Goal: Transaction & Acquisition: Purchase product/service

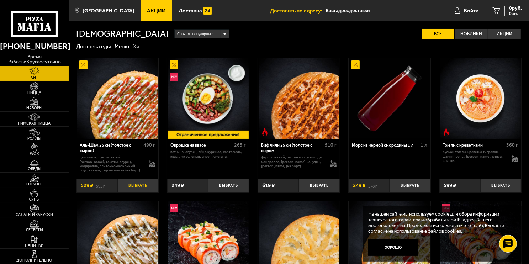
click at [141, 185] on button "Выбрать" at bounding box center [137, 186] width 41 height 14
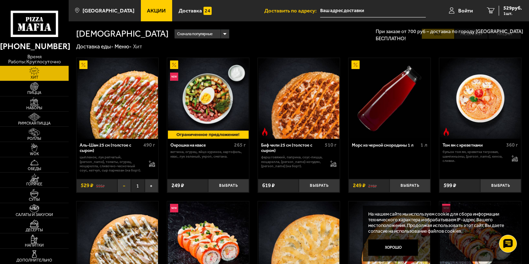
click at [126, 187] on button "−" at bounding box center [124, 186] width 14 height 14
click at [48, 90] on link "Пицца" at bounding box center [34, 88] width 69 height 15
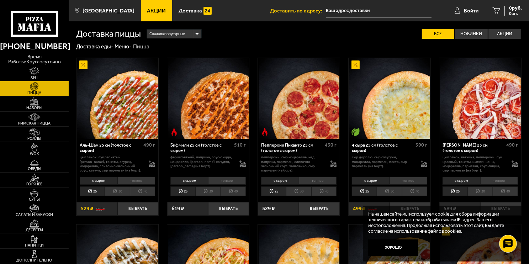
click at [122, 193] on li "30" at bounding box center [117, 191] width 25 height 10
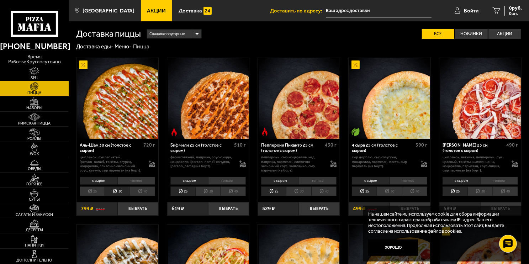
click at [138, 183] on li "тонкое" at bounding box center [136, 181] width 38 height 8
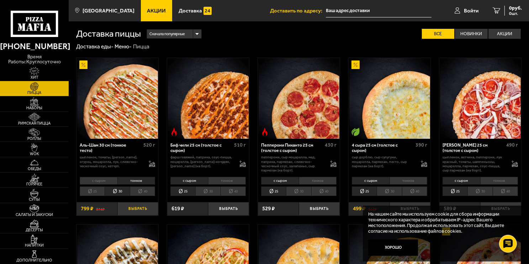
click at [139, 210] on button "Выбрать" at bounding box center [137, 209] width 41 height 14
click at [209, 191] on li "30" at bounding box center [207, 191] width 25 height 10
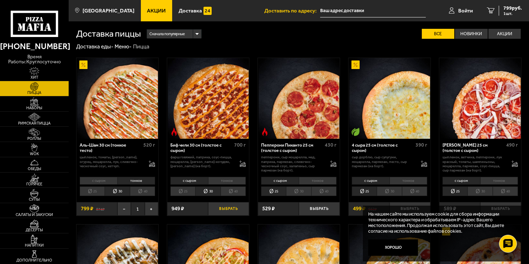
click at [226, 208] on button "Выбрать" at bounding box center [228, 209] width 41 height 14
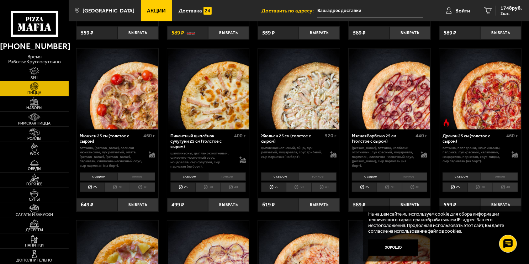
scroll to position [695, 0]
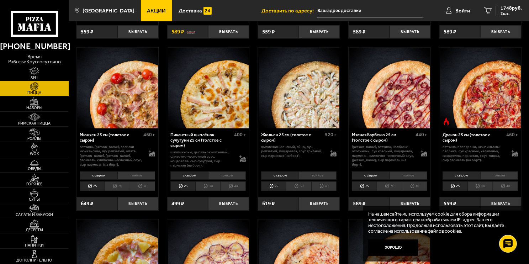
click at [321, 186] on li "40" at bounding box center [324, 186] width 26 height 10
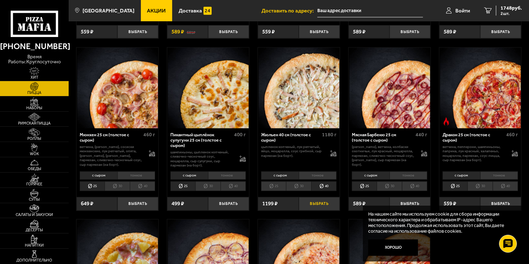
click at [321, 203] on button "Выбрать" at bounding box center [319, 204] width 41 height 14
click at [515, 10] on span "2947 руб." at bounding box center [510, 8] width 21 height 5
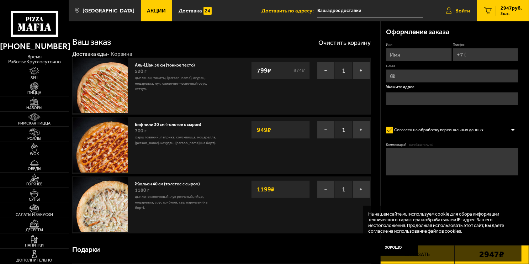
click at [455, 11] on span "Войти" at bounding box center [462, 10] width 15 height 5
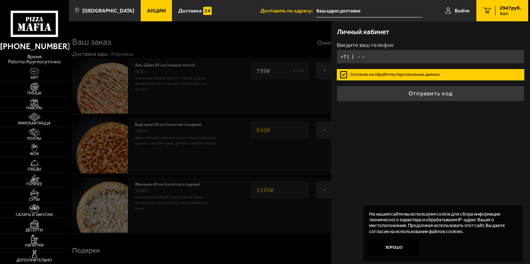
click at [396, 58] on input "+7 ( ) - -" at bounding box center [431, 57] width 188 height 14
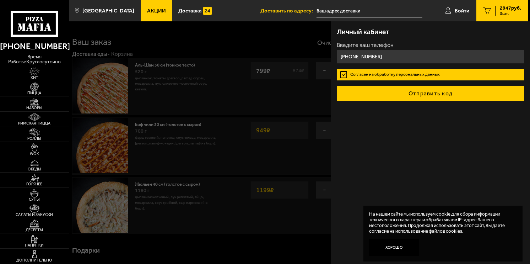
type input "[PHONE_NUMBER]"
click at [420, 93] on button "Отправить код" at bounding box center [431, 94] width 188 height 16
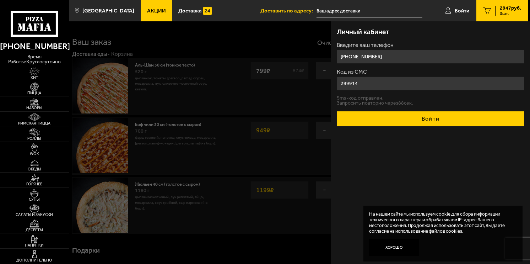
type input "299914"
click at [427, 123] on button "Войти" at bounding box center [431, 119] width 188 height 16
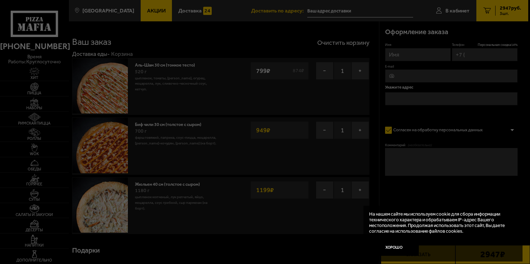
type input "[PHONE_NUMBER]"
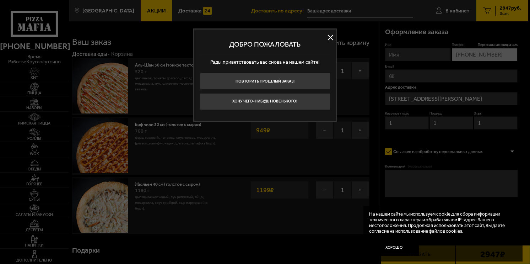
type input "[STREET_ADDRESS][PERSON_NAME]"
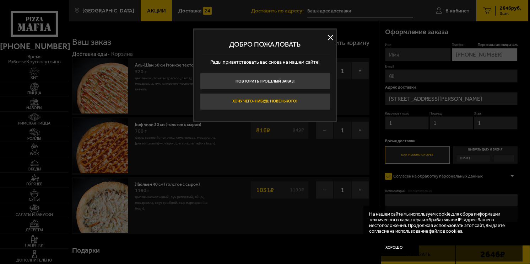
click at [304, 104] on button "Хочу чего-нибудь новенького!" at bounding box center [265, 101] width 130 height 17
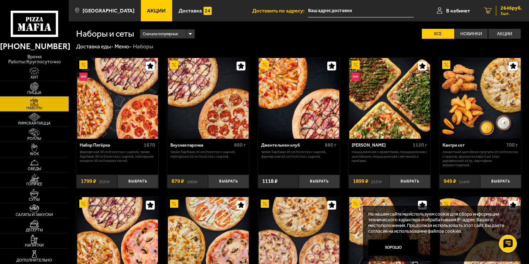
click at [509, 2] on link "3 2646 руб. 3 шт." at bounding box center [503, 10] width 52 height 21
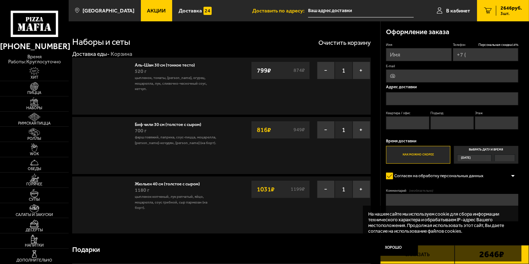
type input "[PHONE_NUMBER]"
type input "[STREET_ADDRESS][PERSON_NAME]"
type input "1"
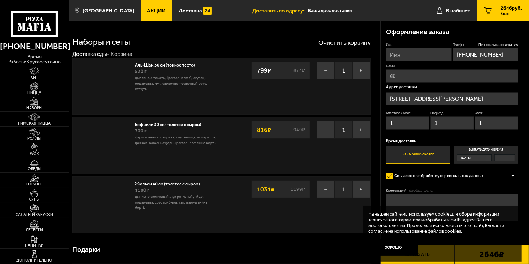
type input "[STREET_ADDRESS][PERSON_NAME]"
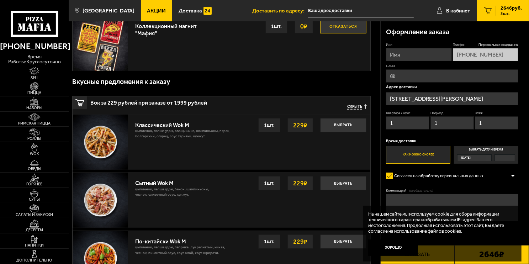
scroll to position [260, 0]
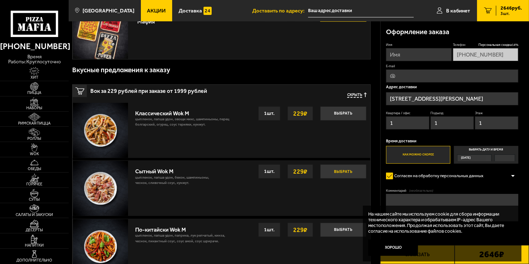
click at [348, 173] on button "Выбрать" at bounding box center [343, 171] width 46 height 14
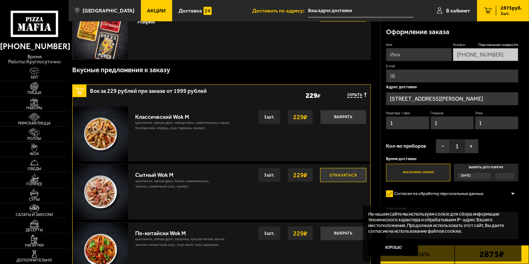
click at [479, 100] on input "[STREET_ADDRESS][PERSON_NAME]" at bounding box center [452, 98] width 132 height 13
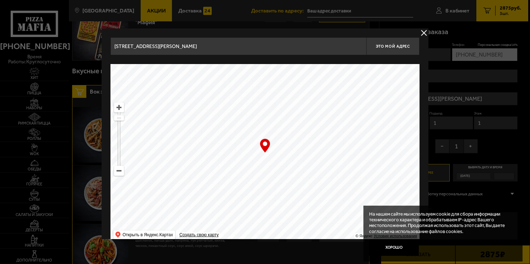
drag, startPoint x: 216, startPoint y: 44, endPoint x: 98, endPoint y: 30, distance: 119.2
click at [98, 30] on main "[GEOGRAPHIC_DATA] Все Акции Доставка Личный кабинет Акции Доставка Доставить по…" at bounding box center [299, 160] width 460 height 840
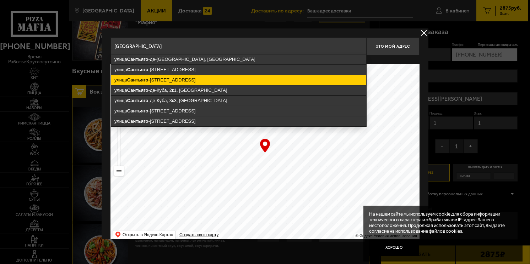
click at [151, 76] on ymaps "[STREET_ADDRESS]" at bounding box center [238, 80] width 255 height 10
type input "[STREET_ADDRESS]"
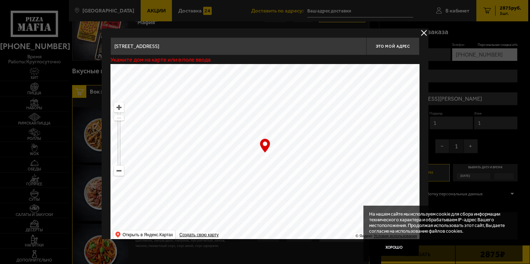
type input "[STREET_ADDRESS]"
click at [235, 47] on input "[STREET_ADDRESS]" at bounding box center [239, 46] width 256 height 18
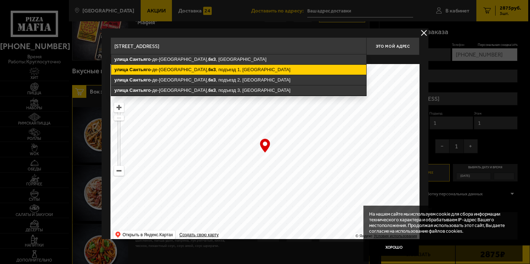
click at [224, 72] on ymaps "[STREET_ADDRESS]" at bounding box center [238, 70] width 255 height 10
type input "[STREET_ADDRESS]"
type input "[STREET_ADDRESS], [GEOGRAPHIC_DATA]"
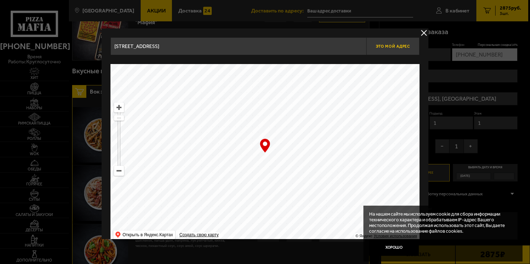
click at [383, 47] on span "Это мой адрес" at bounding box center [393, 46] width 34 height 5
type input "[STREET_ADDRESS], [GEOGRAPHIC_DATA]"
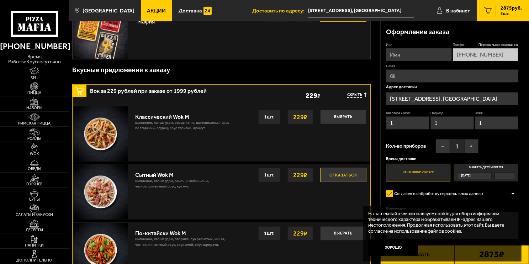
click at [476, 180] on label "Выбрать дату и время [DATE]" at bounding box center [486, 173] width 64 height 18
click at [0, 0] on input "Выбрать дату и время [DATE]" at bounding box center [0, 0] width 0 height 0
click at [488, 175] on div "[DATE]" at bounding box center [474, 175] width 35 height 7
click at [0, 0] on input "Выбрать дату и время [DATE]" at bounding box center [0, 0] width 0 height 0
click at [508, 176] on div at bounding box center [504, 175] width 20 height 6
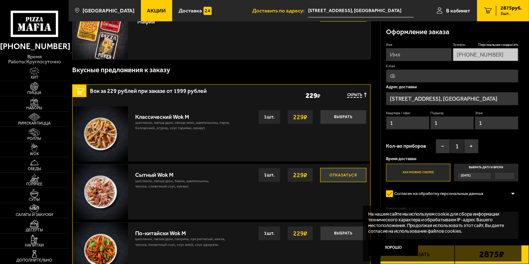
click at [0, 0] on input "Выбрать дату и время [DATE]" at bounding box center [0, 0] width 0 height 0
click at [508, 176] on div at bounding box center [504, 175] width 20 height 6
click at [0, 0] on input "Выбрать дату и время [DATE]" at bounding box center [0, 0] width 0 height 0
click at [508, 176] on div at bounding box center [504, 175] width 20 height 6
click at [0, 0] on input "Выбрать дату и время [DATE]" at bounding box center [0, 0] width 0 height 0
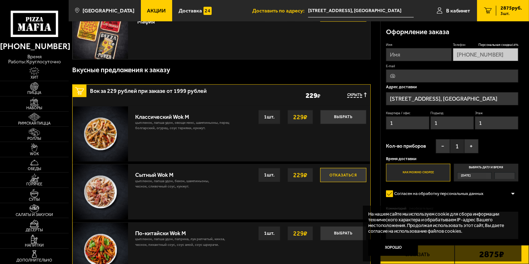
click at [508, 176] on div at bounding box center [504, 175] width 20 height 6
click at [0, 0] on input "Выбрать дату и время [DATE]" at bounding box center [0, 0] width 0 height 0
click at [395, 253] on button "Хорошо" at bounding box center [392, 247] width 49 height 16
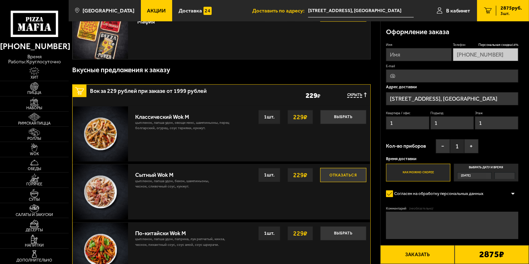
click at [477, 178] on div "[DATE]" at bounding box center [471, 175] width 29 height 6
click at [0, 0] on input "Выбрать дату и время [DATE]" at bounding box center [0, 0] width 0 height 0
click at [487, 170] on label "Выбрать дату и время [DATE]" at bounding box center [486, 173] width 64 height 18
click at [0, 0] on input "Выбрать дату и время [DATE]" at bounding box center [0, 0] width 0 height 0
click at [506, 177] on div at bounding box center [504, 175] width 20 height 6
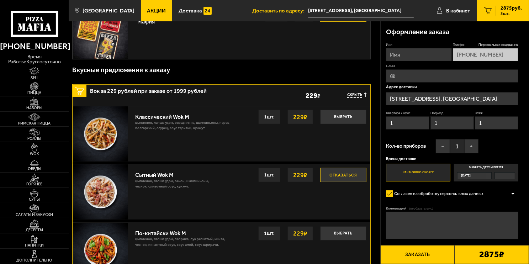
click at [0, 0] on input "Выбрать дату и время [DATE]" at bounding box center [0, 0] width 0 height 0
click at [506, 177] on div at bounding box center [504, 175] width 20 height 6
click at [0, 0] on input "Выбрать дату и время [DATE]" at bounding box center [0, 0] width 0 height 0
click at [506, 177] on div at bounding box center [504, 175] width 20 height 6
click at [0, 0] on input "Выбрать дату и время [DATE]" at bounding box center [0, 0] width 0 height 0
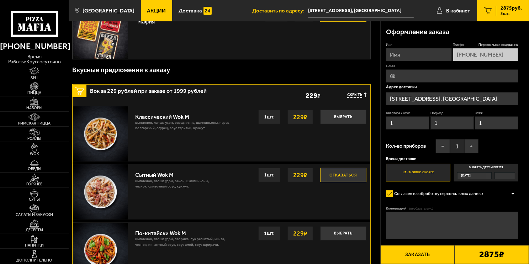
click at [506, 177] on div at bounding box center [504, 175] width 20 height 6
click at [0, 0] on input "Выбрать дату и время [DATE]" at bounding box center [0, 0] width 0 height 0
click at [506, 177] on div at bounding box center [504, 175] width 20 height 6
click at [0, 0] on input "Выбрать дату и время [DATE]" at bounding box center [0, 0] width 0 height 0
click at [506, 177] on div at bounding box center [504, 175] width 20 height 6
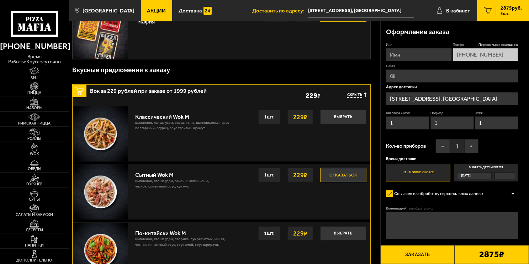
click at [0, 0] on input "Выбрать дату и время [DATE]" at bounding box center [0, 0] width 0 height 0
click at [467, 169] on label "Выбрать дату и время [DATE]" at bounding box center [486, 173] width 64 height 18
click at [0, 0] on input "Выбрать дату и время [DATE]" at bounding box center [0, 0] width 0 height 0
click at [467, 169] on label "Выбрать дату и время [DATE]" at bounding box center [486, 173] width 64 height 18
click at [0, 0] on input "Выбрать дату и время [DATE]" at bounding box center [0, 0] width 0 height 0
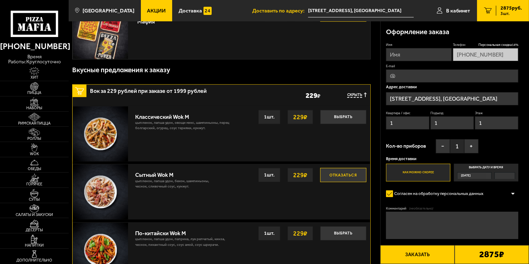
click at [472, 172] on label "Выбрать дату и время [DATE]" at bounding box center [486, 173] width 64 height 18
click at [0, 0] on input "Выбрать дату и время [DATE]" at bounding box center [0, 0] width 0 height 0
click at [472, 172] on label "Выбрать дату и время [DATE]" at bounding box center [486, 173] width 64 height 18
click at [0, 0] on input "Выбрать дату и время [DATE]" at bounding box center [0, 0] width 0 height 0
click at [470, 181] on label "Выбрать дату и время [DATE]" at bounding box center [486, 173] width 64 height 18
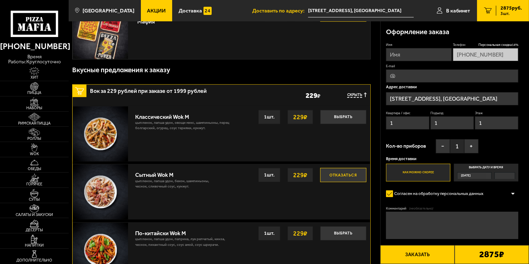
click at [0, 0] on input "Выбрать дату и время [DATE]" at bounding box center [0, 0] width 0 height 0
click at [470, 180] on label "Выбрать дату и время [DATE]" at bounding box center [486, 173] width 64 height 18
click at [0, 0] on input "Выбрать дату и время [DATE]" at bounding box center [0, 0] width 0 height 0
click at [470, 180] on label "Выбрать дату и время [DATE]" at bounding box center [486, 173] width 64 height 18
click at [0, 0] on input "Выбрать дату и время [DATE]" at bounding box center [0, 0] width 0 height 0
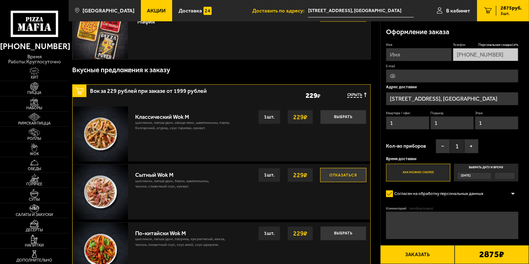
click at [470, 180] on label "Выбрать дату и время [DATE]" at bounding box center [486, 173] width 64 height 18
click at [0, 0] on input "Выбрать дату и время [DATE]" at bounding box center [0, 0] width 0 height 0
click at [470, 180] on label "Выбрать дату и время [DATE]" at bounding box center [486, 173] width 64 height 18
click at [0, 0] on input "Выбрать дату и время [DATE]" at bounding box center [0, 0] width 0 height 0
click at [470, 180] on label "Выбрать дату и время [DATE]" at bounding box center [486, 173] width 64 height 18
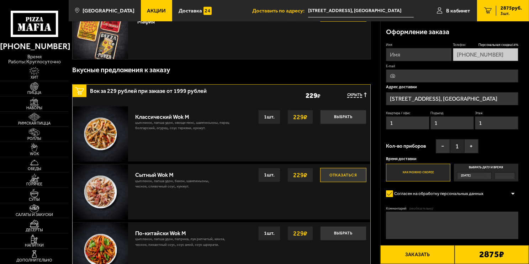
click at [0, 0] on input "Выбрать дату и время [DATE]" at bounding box center [0, 0] width 0 height 0
drag, startPoint x: 470, startPoint y: 180, endPoint x: 504, endPoint y: 154, distance: 43.4
click at [504, 154] on div "Имя Телефон Персональная скидка 14 % [PHONE_NUMBER] E-mail Адрес [GEOGRAPHIC_DA…" at bounding box center [452, 111] width 132 height 139
click at [484, 170] on label "Выбрать дату и время [DATE]" at bounding box center [486, 173] width 64 height 18
click at [0, 0] on input "Выбрать дату и время [DATE]" at bounding box center [0, 0] width 0 height 0
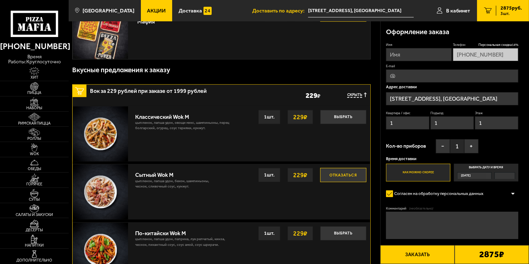
click at [484, 170] on label "Выбрать дату и время [DATE]" at bounding box center [486, 173] width 64 height 18
click at [0, 0] on input "Выбрать дату и время [DATE]" at bounding box center [0, 0] width 0 height 0
click at [489, 166] on label "Выбрать дату и время [DATE]" at bounding box center [486, 173] width 64 height 18
click at [0, 0] on input "Выбрать дату и время [DATE]" at bounding box center [0, 0] width 0 height 0
click at [489, 166] on label "Выбрать дату и время [DATE]" at bounding box center [486, 173] width 64 height 18
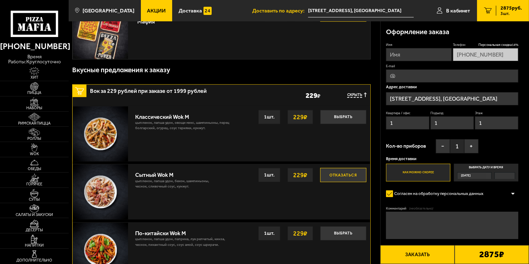
click at [0, 0] on input "Выбрать дату и время [DATE]" at bounding box center [0, 0] width 0 height 0
click at [489, 166] on label "Выбрать дату и время [DATE]" at bounding box center [486, 173] width 64 height 18
click at [0, 0] on input "Выбрать дату и время [DATE]" at bounding box center [0, 0] width 0 height 0
click at [470, 178] on span "[DATE]" at bounding box center [466, 175] width 10 height 6
click at [0, 0] on input "Выбрать дату и время [DATE]" at bounding box center [0, 0] width 0 height 0
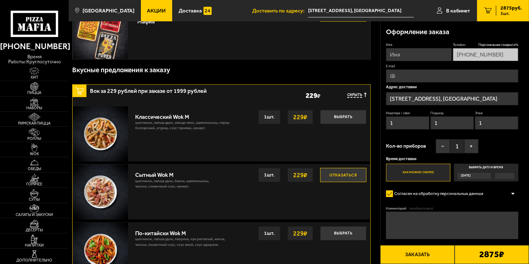
click at [488, 166] on label "Выбрать дату и время [DATE]" at bounding box center [486, 173] width 64 height 18
click at [0, 0] on input "Выбрать дату и время [DATE]" at bounding box center [0, 0] width 0 height 0
click at [488, 166] on label "Выбрать дату и время [DATE]" at bounding box center [486, 173] width 64 height 18
click at [0, 0] on input "Выбрать дату и время [DATE]" at bounding box center [0, 0] width 0 height 0
click at [488, 166] on label "Выбрать дату и время [DATE]" at bounding box center [486, 173] width 64 height 18
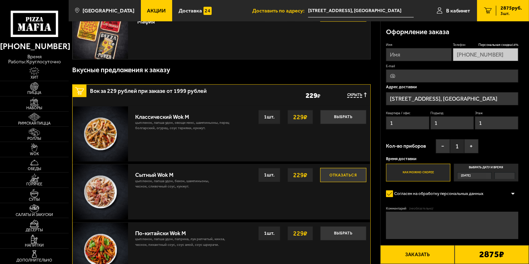
click at [0, 0] on input "Выбрать дату и время [DATE]" at bounding box center [0, 0] width 0 height 0
click at [488, 166] on label "Выбрать дату и время [DATE]" at bounding box center [486, 173] width 64 height 18
click at [0, 0] on input "Выбрать дату и время [DATE]" at bounding box center [0, 0] width 0 height 0
click at [488, 166] on label "Выбрать дату и время [DATE]" at bounding box center [486, 173] width 64 height 18
click at [0, 0] on input "Выбрать дату и время [DATE]" at bounding box center [0, 0] width 0 height 0
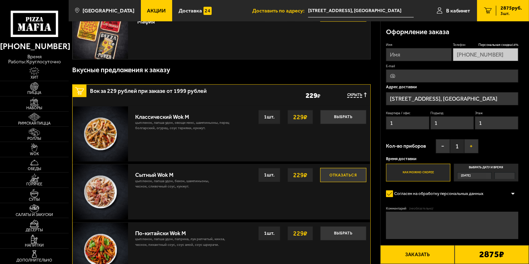
click at [471, 148] on button "+" at bounding box center [471, 146] width 14 height 14
click at [470, 148] on button "+" at bounding box center [471, 146] width 14 height 14
click at [437, 150] on button "−" at bounding box center [442, 146] width 14 height 14
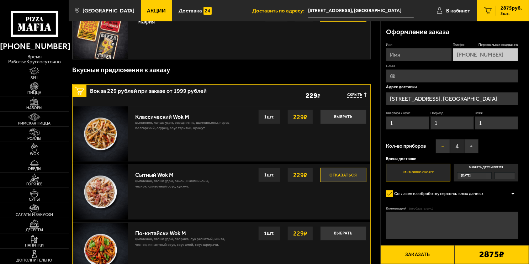
click at [437, 150] on button "−" at bounding box center [442, 146] width 14 height 14
click at [483, 181] on label "Выбрать дату и время [DATE]" at bounding box center [486, 173] width 64 height 18
click at [0, 0] on input "Выбрать дату и время [DATE]" at bounding box center [0, 0] width 0 height 0
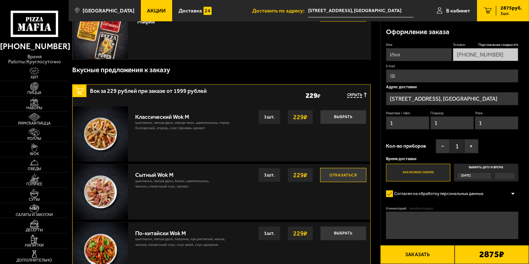
click at [483, 181] on label "Выбрать дату и время [DATE]" at bounding box center [486, 173] width 64 height 18
click at [0, 0] on input "Выбрать дату и время [DATE]" at bounding box center [0, 0] width 0 height 0
click at [483, 181] on label "Выбрать дату и время [DATE]" at bounding box center [486, 173] width 64 height 18
click at [0, 0] on input "Выбрать дату и время [DATE]" at bounding box center [0, 0] width 0 height 0
click at [483, 181] on label "Выбрать дату и время [DATE]" at bounding box center [486, 173] width 64 height 18
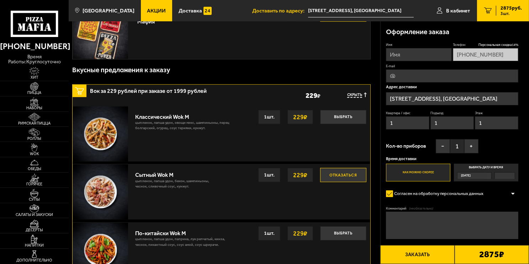
click at [0, 0] on input "Выбрать дату и время [DATE]" at bounding box center [0, 0] width 0 height 0
click at [483, 181] on label "Выбрать дату и время [DATE]" at bounding box center [486, 173] width 64 height 18
click at [0, 0] on input "Выбрать дату и время [DATE]" at bounding box center [0, 0] width 0 height 0
click at [501, 174] on div at bounding box center [504, 175] width 20 height 6
click at [0, 0] on input "Выбрать дату и время [DATE]" at bounding box center [0, 0] width 0 height 0
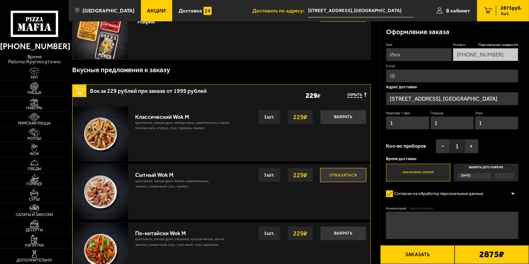
click at [501, 174] on div at bounding box center [504, 175] width 20 height 6
click at [0, 0] on input "Выбрать дату и время [DATE]" at bounding box center [0, 0] width 0 height 0
click at [484, 166] on label "Выбрать дату и время [DATE]" at bounding box center [486, 173] width 64 height 18
click at [0, 0] on input "Выбрать дату и время [DATE]" at bounding box center [0, 0] width 0 height 0
click at [422, 177] on label "Как можно скорее" at bounding box center [418, 173] width 64 height 18
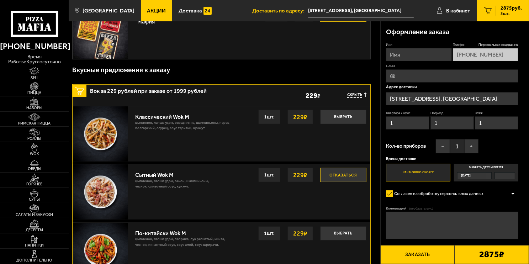
click at [0, 0] on input "Как можно скорее" at bounding box center [0, 0] width 0 height 0
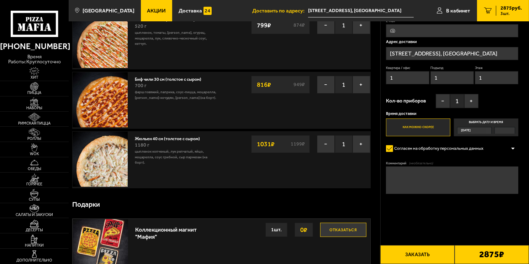
scroll to position [0, 0]
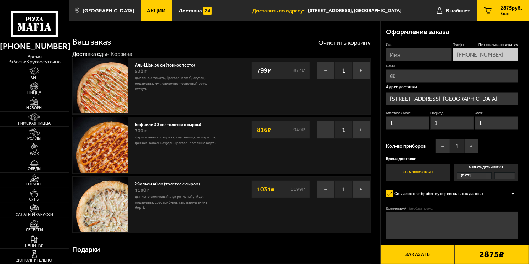
click at [492, 173] on div "[DATE]" at bounding box center [486, 175] width 58 height 7
click at [0, 0] on input "Выбрать дату и время [DATE]" at bounding box center [0, 0] width 0 height 0
click at [492, 173] on div "[DATE]" at bounding box center [486, 175] width 58 height 7
click at [0, 0] on input "Выбрать дату и время [DATE]" at bounding box center [0, 0] width 0 height 0
click at [492, 173] on div "[DATE]" at bounding box center [486, 175] width 58 height 7
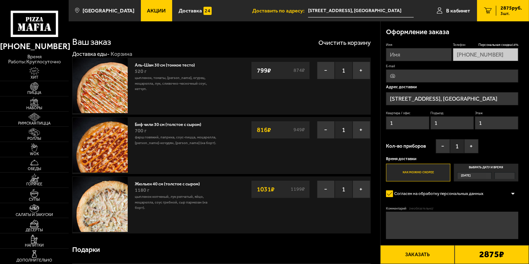
click at [0, 0] on input "Выбрать дату и время [DATE]" at bounding box center [0, 0] width 0 height 0
click at [492, 173] on div "[DATE]" at bounding box center [486, 175] width 58 height 7
click at [0, 0] on input "Выбрать дату и время [DATE]" at bounding box center [0, 0] width 0 height 0
click at [492, 173] on div "[DATE]" at bounding box center [486, 175] width 58 height 7
click at [0, 0] on input "Выбрать дату и время [DATE]" at bounding box center [0, 0] width 0 height 0
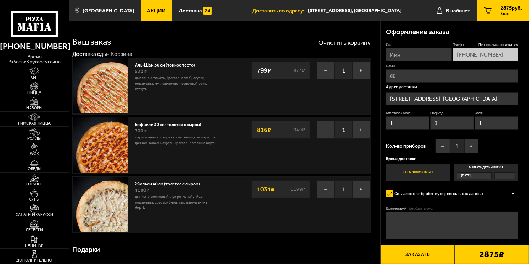
click at [492, 173] on div "[DATE]" at bounding box center [486, 175] width 58 height 7
click at [0, 0] on input "Выбрать дату и время [DATE]" at bounding box center [0, 0] width 0 height 0
click at [492, 173] on div "[DATE]" at bounding box center [486, 175] width 58 height 7
click at [0, 0] on input "Выбрать дату и время [DATE]" at bounding box center [0, 0] width 0 height 0
click at [492, 173] on div "[DATE]" at bounding box center [486, 175] width 58 height 7
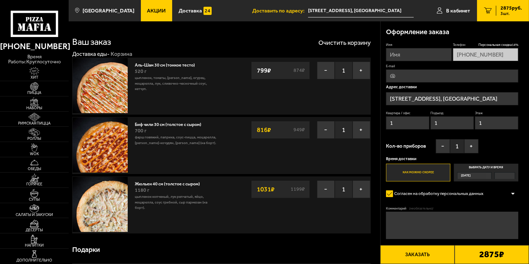
click at [0, 0] on input "Выбрать дату и время [DATE]" at bounding box center [0, 0] width 0 height 0
click at [492, 173] on div "[DATE]" at bounding box center [486, 175] width 58 height 7
click at [0, 0] on input "Выбрать дату и время [DATE]" at bounding box center [0, 0] width 0 height 0
click at [492, 173] on div "[DATE]" at bounding box center [486, 175] width 58 height 7
click at [0, 0] on input "Выбрать дату и время [DATE]" at bounding box center [0, 0] width 0 height 0
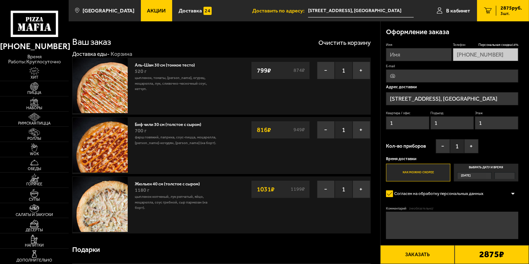
click at [492, 173] on div "[DATE]" at bounding box center [486, 175] width 58 height 7
click at [0, 0] on input "Выбрать дату и время [DATE]" at bounding box center [0, 0] width 0 height 0
click at [492, 173] on div "[DATE]" at bounding box center [486, 175] width 58 height 7
click at [0, 0] on input "Выбрать дату и время [DATE]" at bounding box center [0, 0] width 0 height 0
click at [492, 173] on div "[DATE]" at bounding box center [486, 175] width 58 height 7
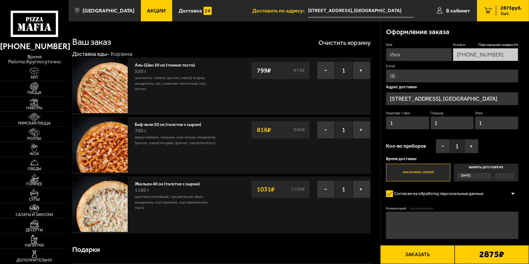
click at [0, 0] on input "Выбрать дату и время [DATE]" at bounding box center [0, 0] width 0 height 0
click at [492, 173] on div "[DATE]" at bounding box center [486, 175] width 58 height 7
click at [0, 0] on input "Выбрать дату и время [DATE]" at bounding box center [0, 0] width 0 height 0
click at [499, 176] on div at bounding box center [504, 175] width 20 height 6
click at [0, 0] on input "Выбрать дату и время [DATE]" at bounding box center [0, 0] width 0 height 0
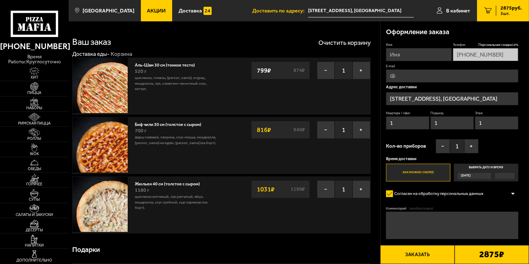
click at [510, 192] on div at bounding box center [512, 193] width 11 height 5
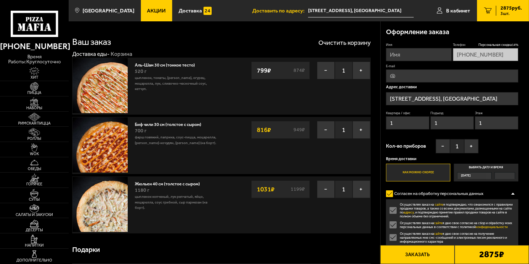
click at [510, 192] on div at bounding box center [512, 193] width 11 height 5
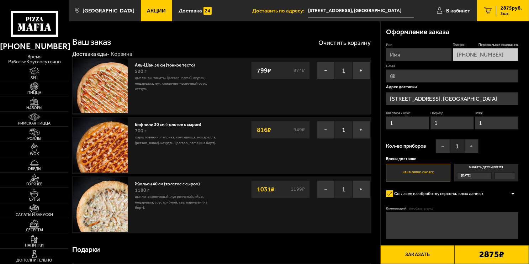
click at [478, 177] on div "[DATE]" at bounding box center [471, 175] width 29 height 6
click at [0, 0] on input "Выбрать дату и время [DATE]" at bounding box center [0, 0] width 0 height 0
click at [482, 187] on form "Имя Телефон Персональная скидка 14 % [PHONE_NUMBER] E-mail Адрес [GEOGRAPHIC_DA…" at bounding box center [452, 156] width 132 height 229
click at [482, 190] on label "Согласен на обработку персональных данных" at bounding box center [437, 193] width 103 height 11
click at [0, 0] on input "Согласен на обработку персональных данных" at bounding box center [0, 0] width 0 height 0
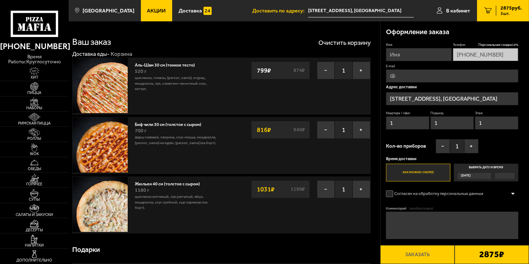
click at [482, 190] on label "Согласен на обработку персональных данных" at bounding box center [437, 193] width 103 height 11
click at [0, 0] on input "Согласен на обработку персональных данных" at bounding box center [0, 0] width 0 height 0
click at [476, 178] on div "[DATE]" at bounding box center [471, 175] width 29 height 6
click at [0, 0] on input "Выбрать дату и время [DATE]" at bounding box center [0, 0] width 0 height 0
click at [489, 164] on label "Выбрать дату и время [DATE]" at bounding box center [486, 173] width 64 height 18
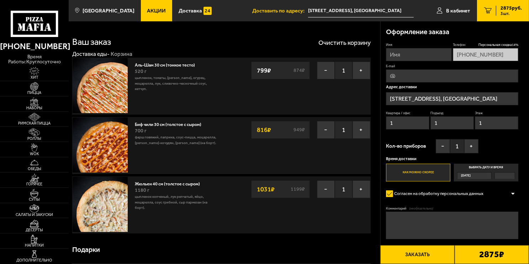
click at [0, 0] on input "Выбрать дату и время [DATE]" at bounding box center [0, 0] width 0 height 0
click at [489, 164] on label "Выбрать дату и время [DATE]" at bounding box center [486, 173] width 64 height 18
click at [0, 0] on input "Выбрать дату и время [DATE]" at bounding box center [0, 0] width 0 height 0
click at [482, 170] on label "Выбрать дату и время [DATE]" at bounding box center [486, 173] width 64 height 18
click at [0, 0] on input "Выбрать дату и время [DATE]" at bounding box center [0, 0] width 0 height 0
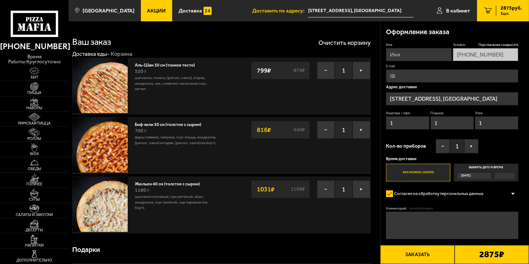
click at [479, 174] on div "[DATE]" at bounding box center [471, 175] width 29 height 6
click at [0, 0] on input "Выбрать дату и время [DATE]" at bounding box center [0, 0] width 0 height 0
click at [488, 166] on label "Выбрать дату и время [DATE]" at bounding box center [486, 173] width 64 height 18
click at [0, 0] on input "Выбрать дату и время [DATE]" at bounding box center [0, 0] width 0 height 0
click at [488, 166] on label "Выбрать дату и время [DATE]" at bounding box center [486, 173] width 64 height 18
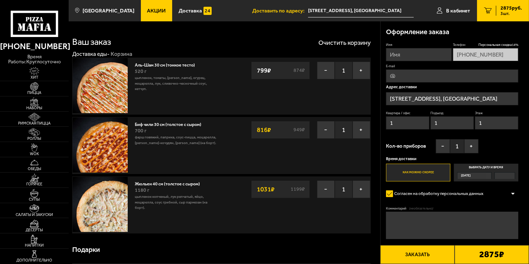
click at [0, 0] on input "Выбрать дату и время [DATE]" at bounding box center [0, 0] width 0 height 0
click at [488, 166] on label "Выбрать дату и время [DATE]" at bounding box center [486, 173] width 64 height 18
click at [0, 0] on input "Выбрать дату и время [DATE]" at bounding box center [0, 0] width 0 height 0
click at [488, 166] on label "Выбрать дату и время [DATE]" at bounding box center [486, 173] width 64 height 18
click at [0, 0] on input "Выбрать дату и время [DATE]" at bounding box center [0, 0] width 0 height 0
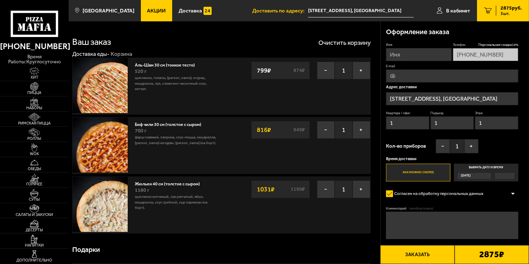
click at [488, 166] on label "Выбрать дату и время [DATE]" at bounding box center [486, 173] width 64 height 18
click at [0, 0] on input "Выбрать дату и время [DATE]" at bounding box center [0, 0] width 0 height 0
click at [488, 166] on label "Выбрать дату и время [DATE]" at bounding box center [486, 173] width 64 height 18
click at [0, 0] on input "Выбрать дату и время [DATE]" at bounding box center [0, 0] width 0 height 0
